Goal: Obtain resource: Download file/media

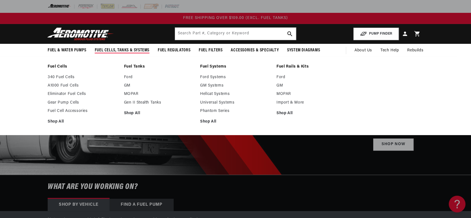
click at [137, 48] on span "Fuel Cells, Tanks & Systems" at bounding box center [122, 50] width 55 height 6
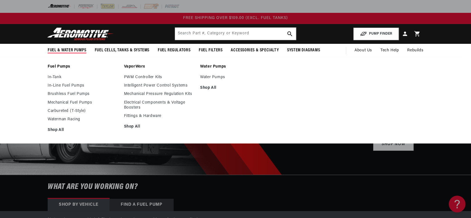
click at [74, 50] on span "Fuel & Water Pumps" at bounding box center [67, 50] width 39 height 6
click at [67, 47] on span "Fuel & Water Pumps" at bounding box center [67, 50] width 39 height 6
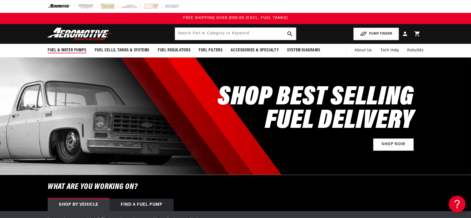
click at [67, 47] on span "Fuel & Water Pumps" at bounding box center [67, 50] width 39 height 6
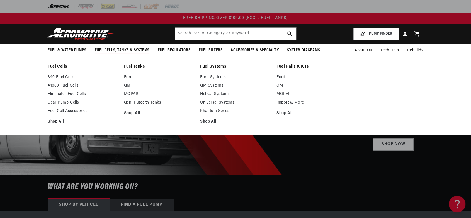
click at [126, 48] on span "Fuel Cells, Tanks & Systems" at bounding box center [122, 50] width 55 height 6
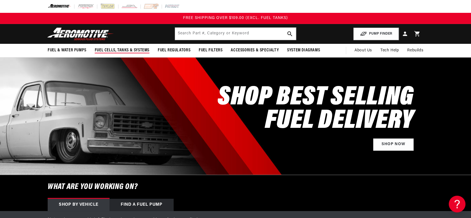
click at [126, 48] on span "Fuel Cells, Tanks & Systems" at bounding box center [122, 50] width 55 height 6
click at [194, 32] on input "text" at bounding box center [235, 34] width 121 height 12
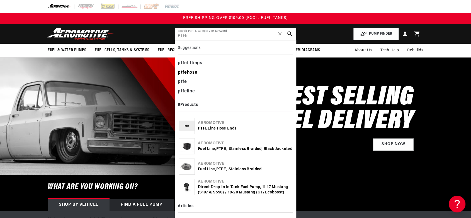
type input "PTFE"
click at [190, 72] on div "ptfe hose" at bounding box center [235, 72] width 115 height 9
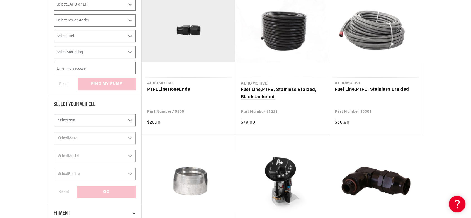
scroll to position [124, 0]
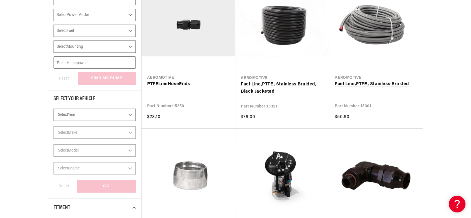
click at [380, 82] on link "Fuel Line, PTFE , Stainless Braided" at bounding box center [376, 84] width 83 height 7
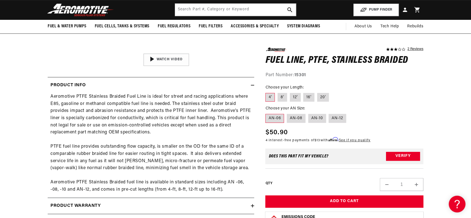
scroll to position [186, 0]
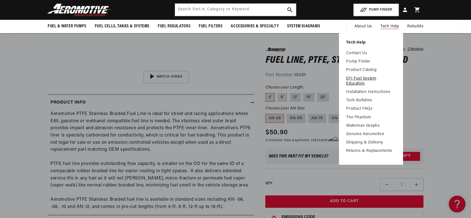
click at [369, 78] on link "EFI Fuel System Education" at bounding box center [371, 81] width 50 height 10
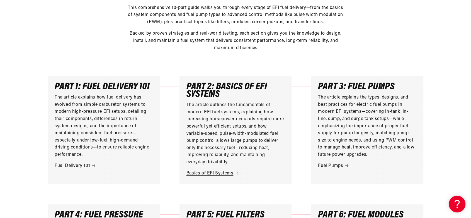
scroll to position [124, 0]
click at [74, 165] on link "Fuel Delivery 101" at bounding box center [104, 165] width 98 height 7
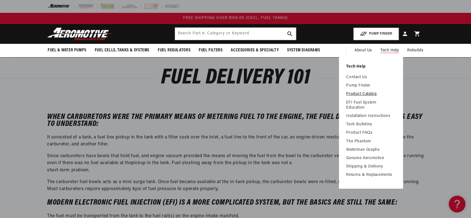
click at [361, 92] on link "Product Catalog" at bounding box center [371, 93] width 50 height 5
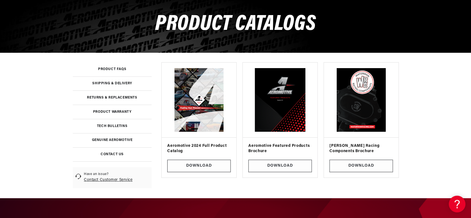
scroll to position [62, 0]
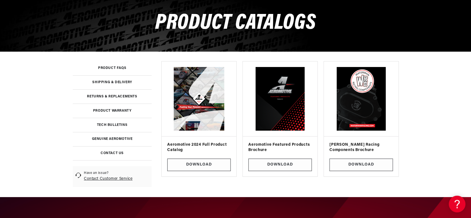
click at [200, 108] on img at bounding box center [200, 99] width 66 height 66
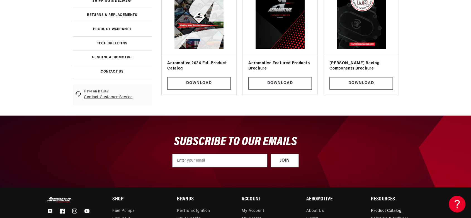
scroll to position [155, 0]
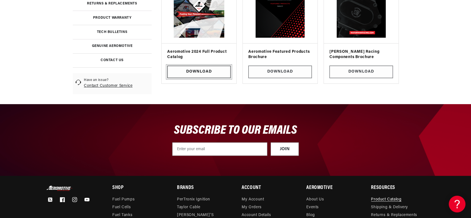
click at [213, 71] on link "Download" at bounding box center [199, 72] width 64 height 13
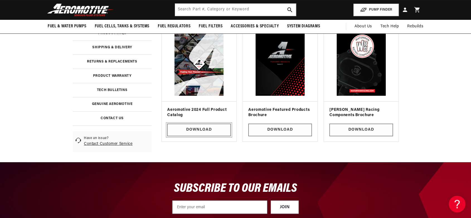
scroll to position [62, 0]
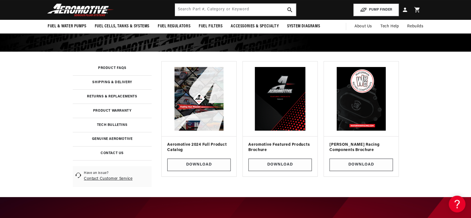
click at [276, 106] on img at bounding box center [281, 99] width 66 height 66
click at [274, 163] on link "Download" at bounding box center [281, 164] width 64 height 13
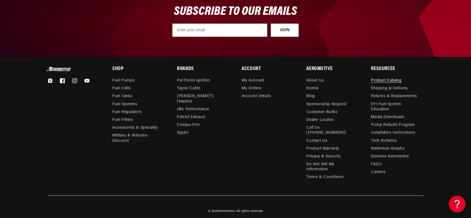
scroll to position [274, 0]
click at [324, 137] on link "Contact Us" at bounding box center [317, 141] width 21 height 8
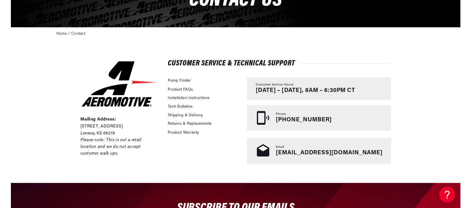
scroll to position [124, 0]
